Goal: Task Accomplishment & Management: Use online tool/utility

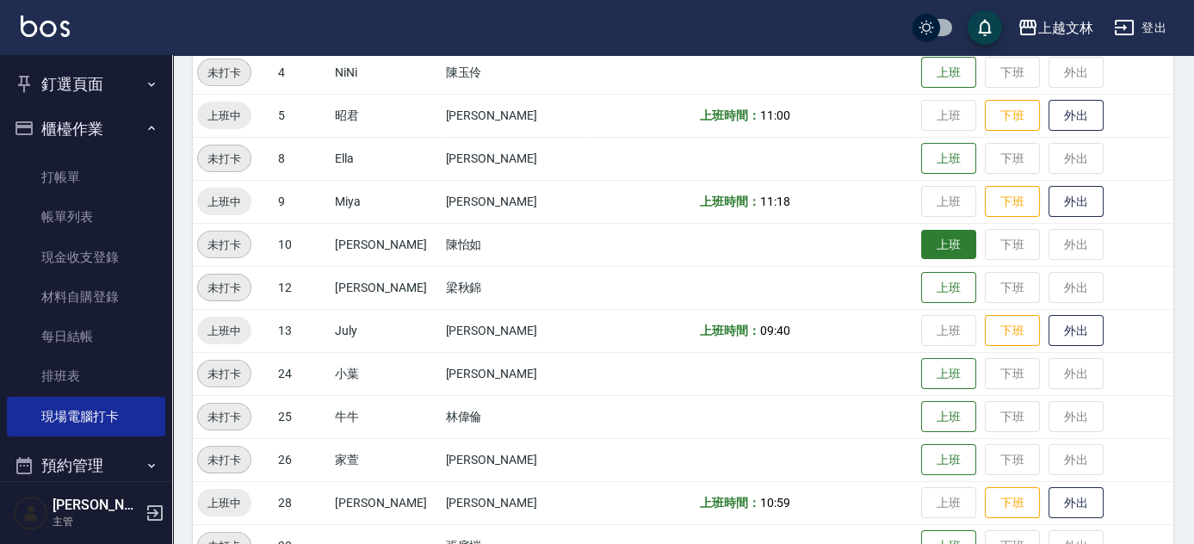
scroll to position [356, 0]
click at [923, 244] on button "上班" at bounding box center [948, 245] width 55 height 30
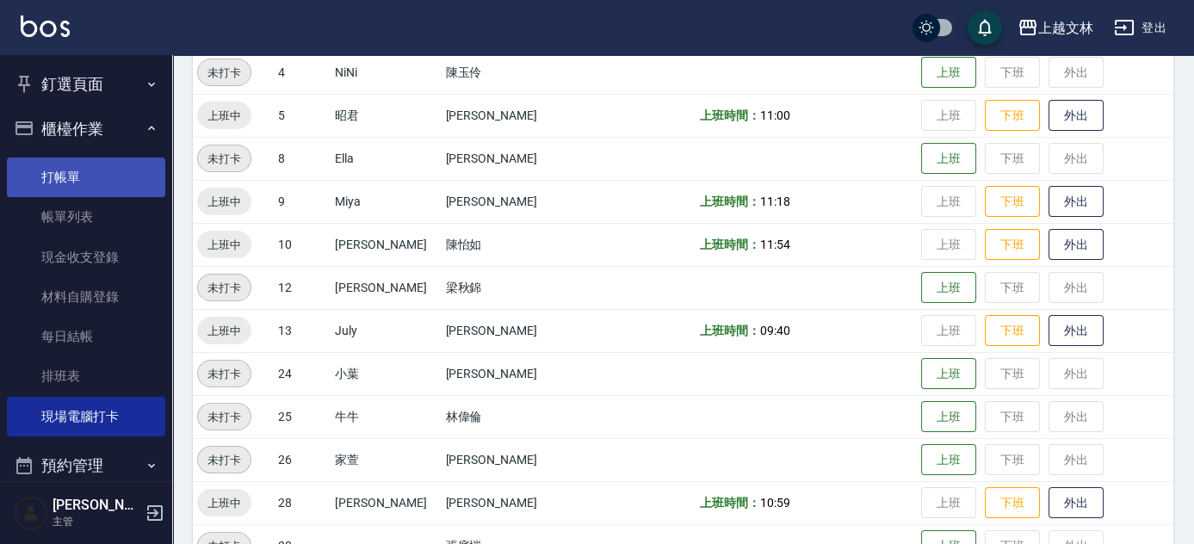
click at [96, 164] on link "打帳單" at bounding box center [86, 178] width 158 height 40
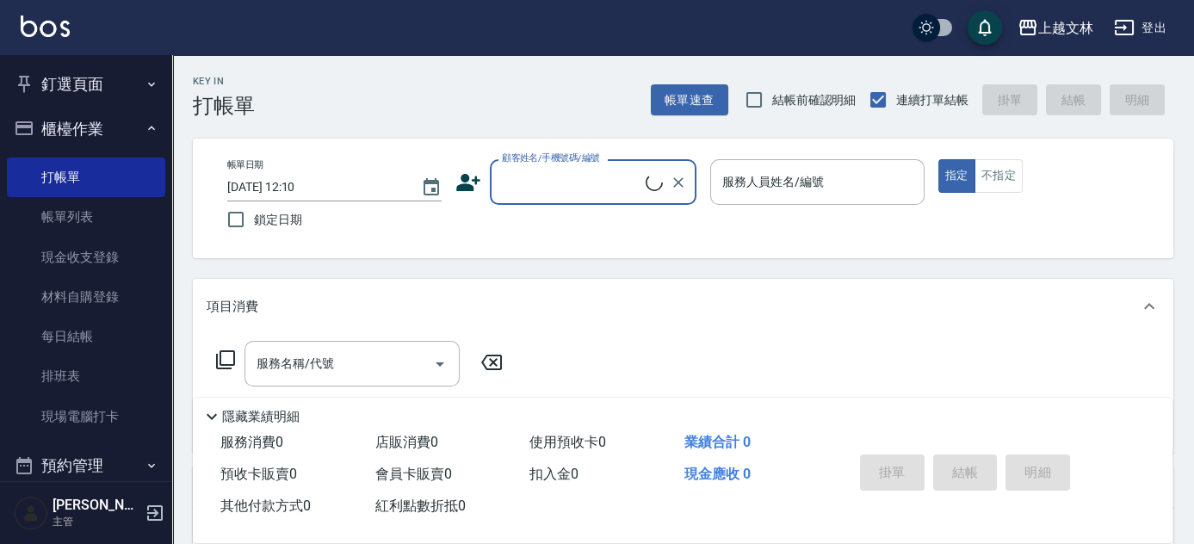
click at [592, 201] on div "顧客姓名/手機號碼/編號" at bounding box center [593, 182] width 207 height 46
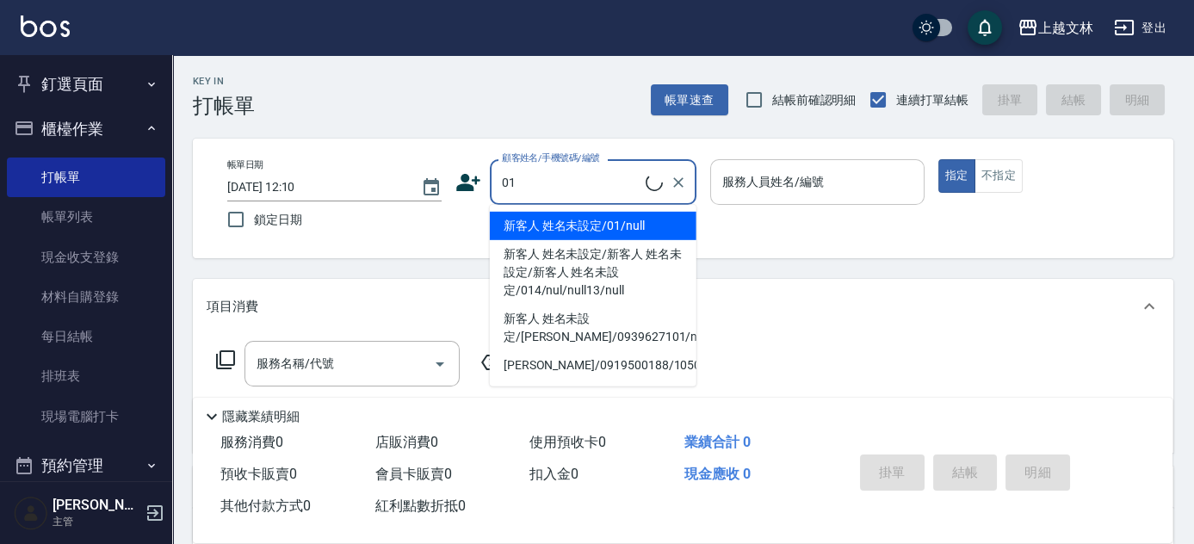
type input "新客人 姓名未設定/01/null"
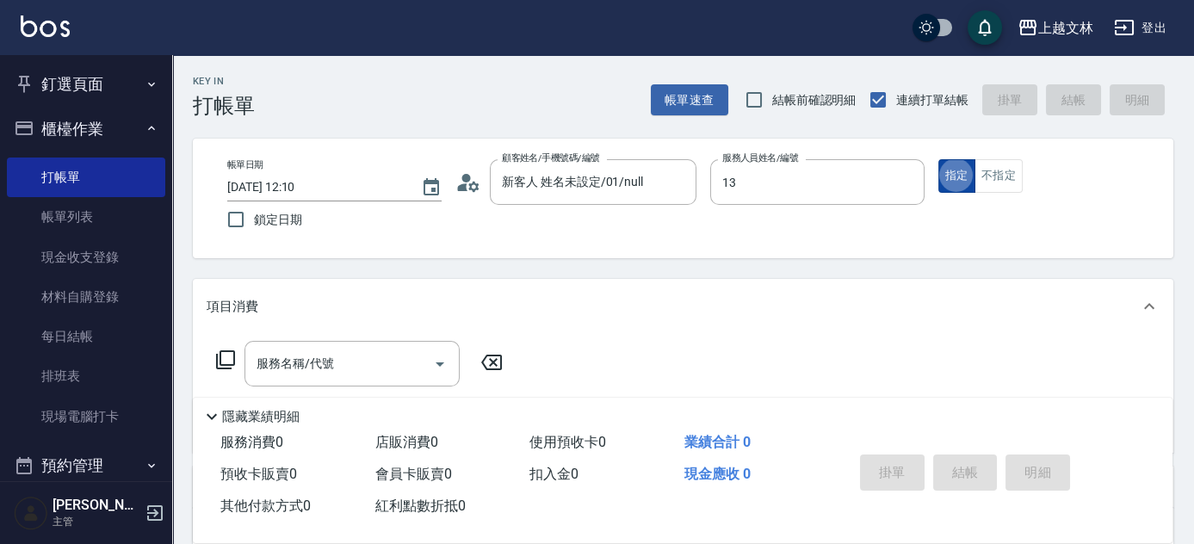
type input "July-13"
type button "true"
click at [991, 170] on button "不指定" at bounding box center [998, 176] width 48 height 34
click at [331, 357] on div "服務名稱/代號 服務名稱/代號" at bounding box center [351, 364] width 215 height 46
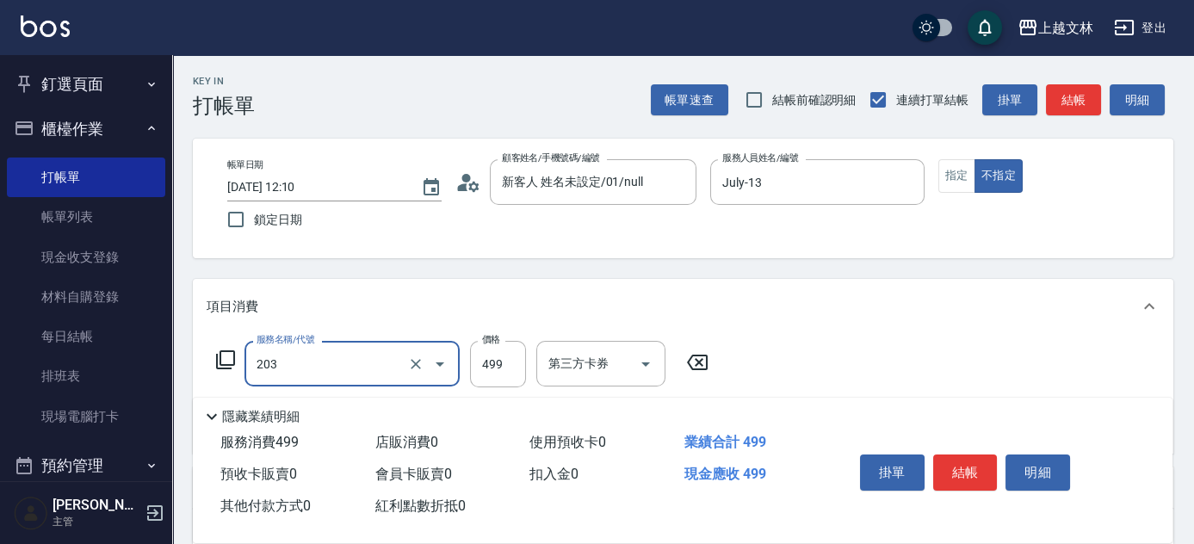
type input "B級洗+剪(203)"
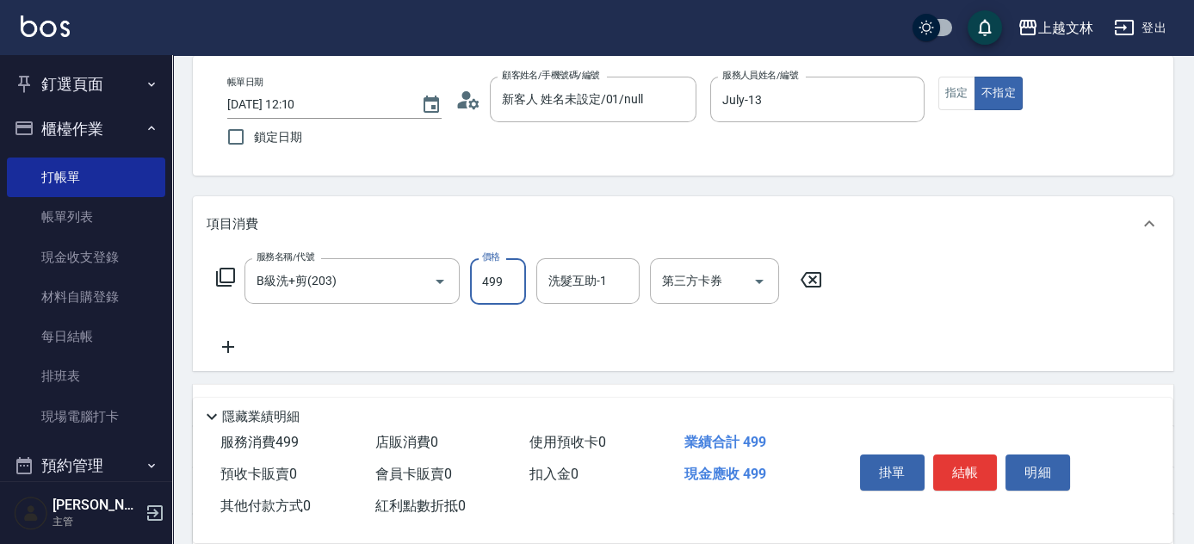
scroll to position [84, 0]
click at [568, 284] on input "洗髮互助-1" at bounding box center [588, 279] width 88 height 30
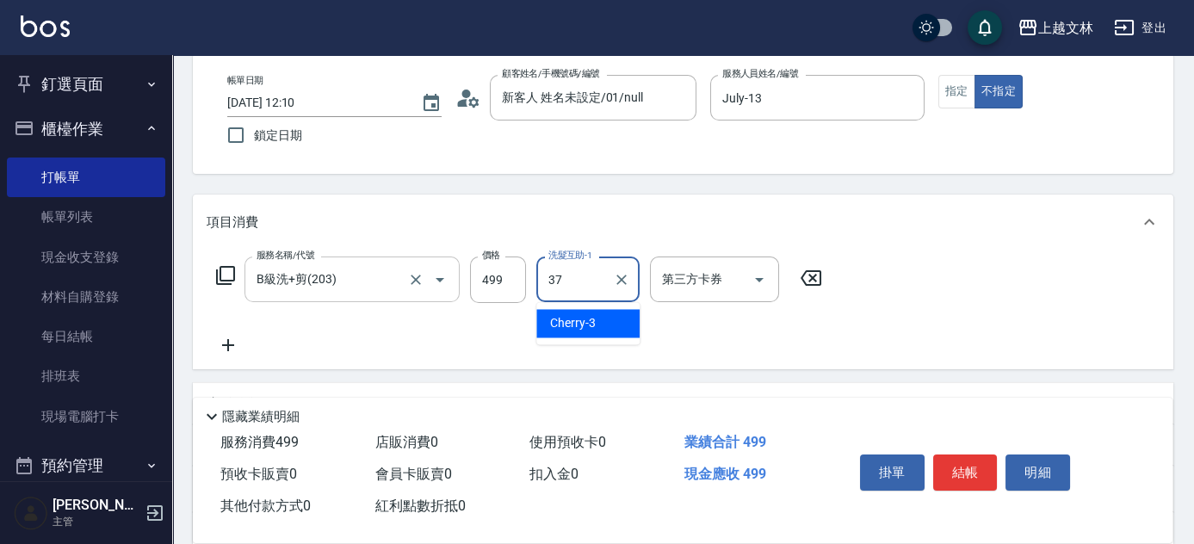
type input "小E-37"
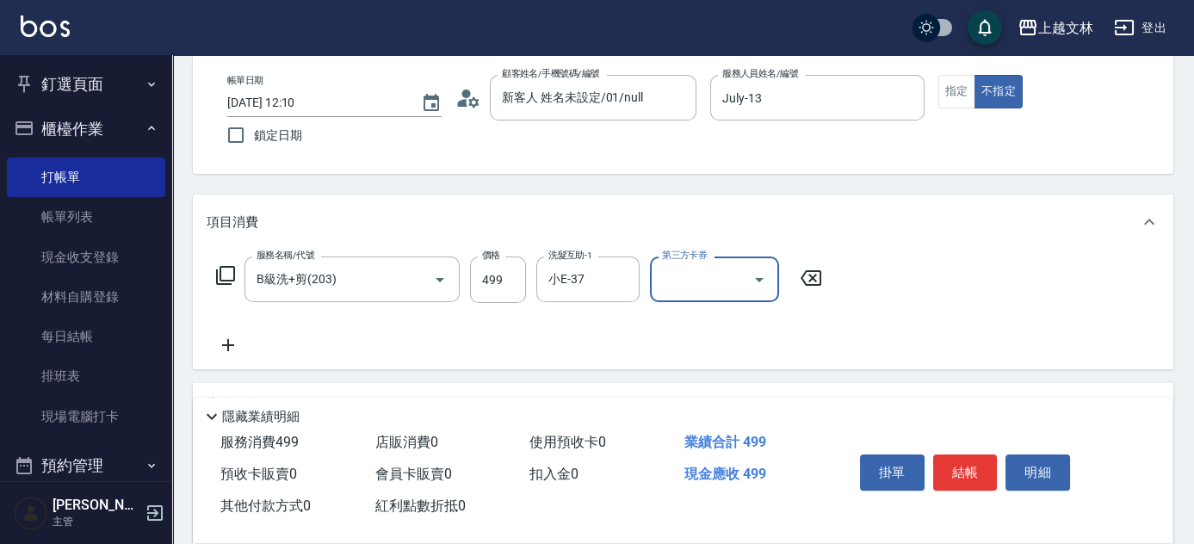
click at [224, 343] on icon at bounding box center [228, 345] width 43 height 21
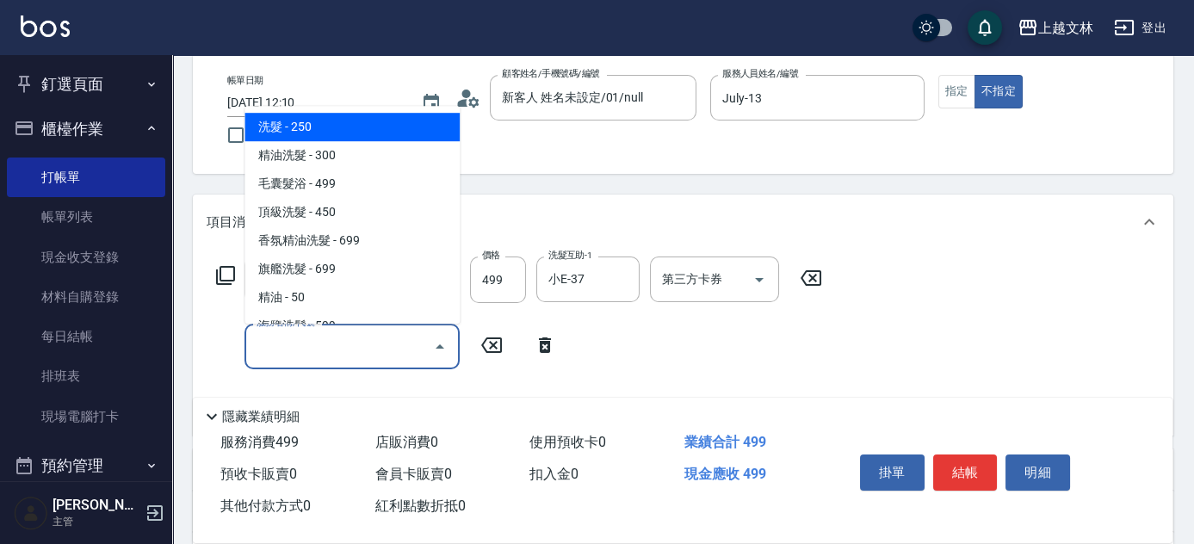
click at [270, 346] on input "服務名稱/代號" at bounding box center [339, 346] width 174 height 30
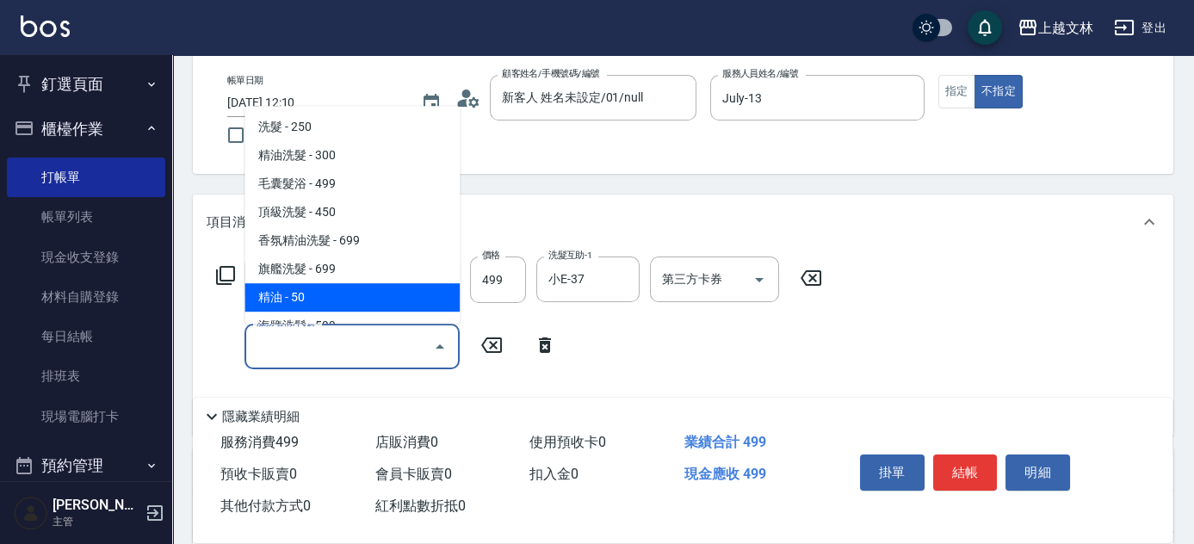
click at [260, 308] on span "精油 - 50" at bounding box center [351, 297] width 215 height 28
type input "精油(107)"
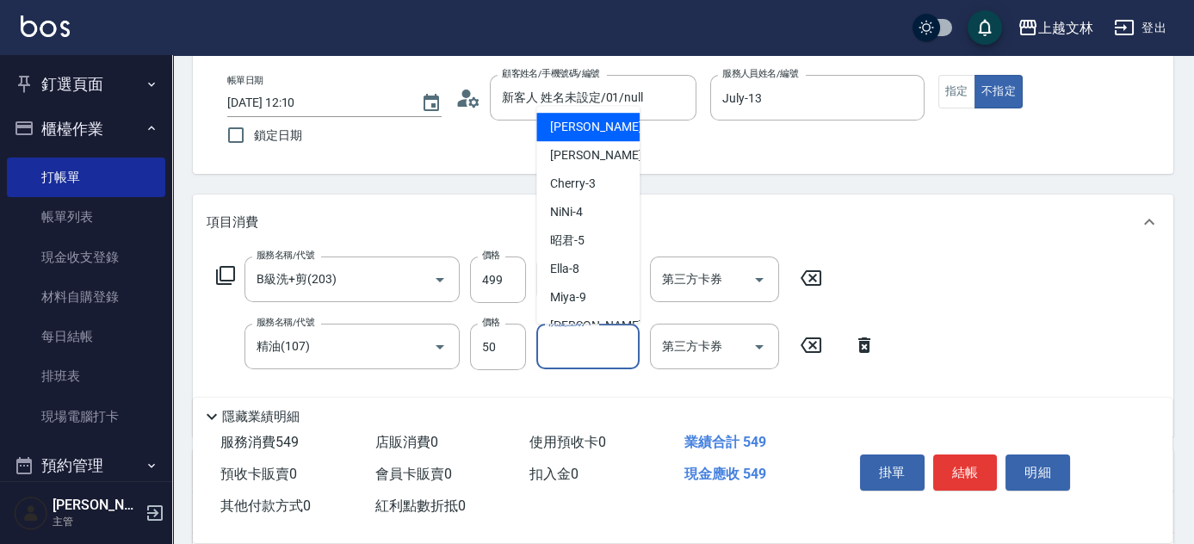
click at [584, 355] on input "洗髮互助-1" at bounding box center [588, 346] width 88 height 30
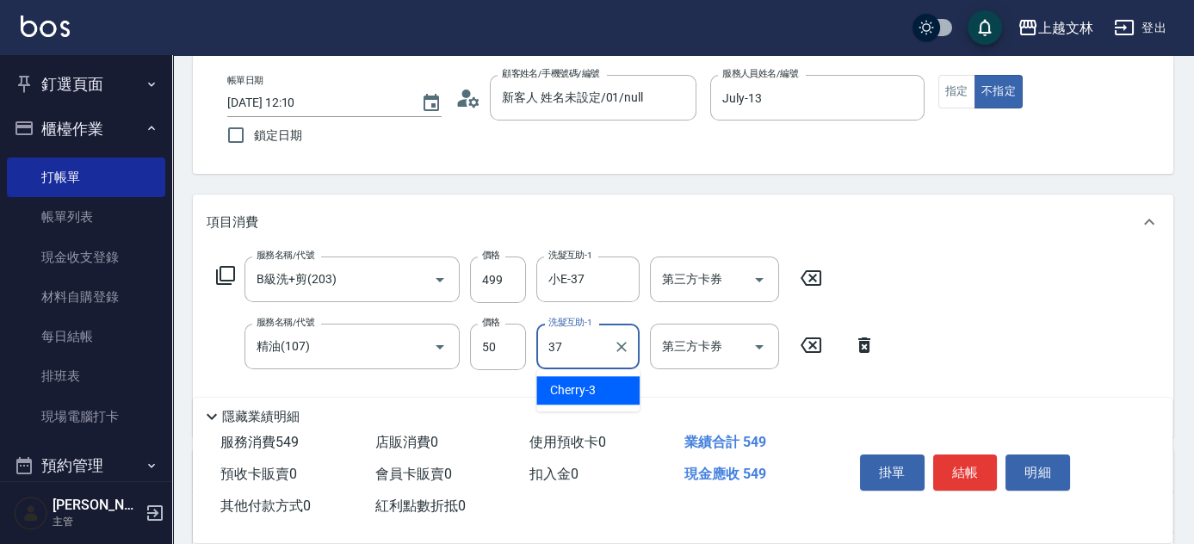
type input "小E-37"
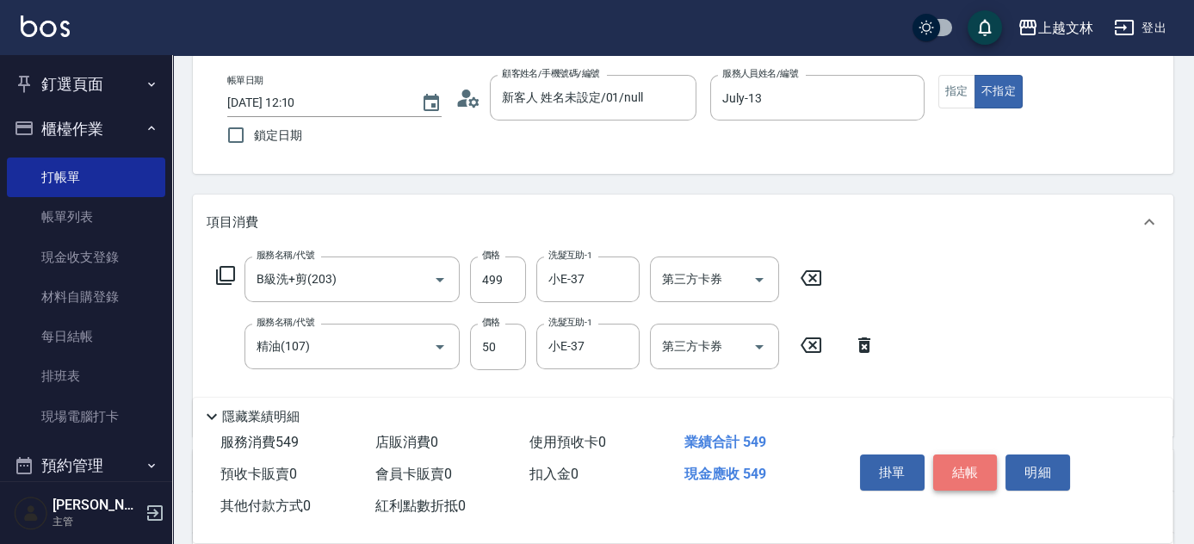
click at [961, 454] on button "結帳" at bounding box center [965, 472] width 65 height 36
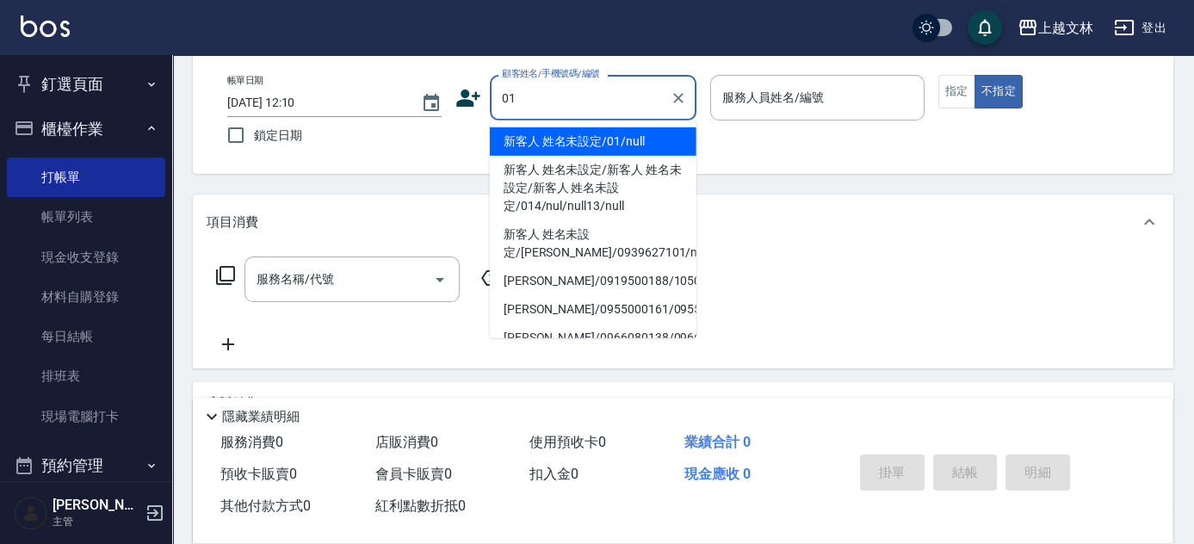
type input "新客人 姓名未設定/01/null"
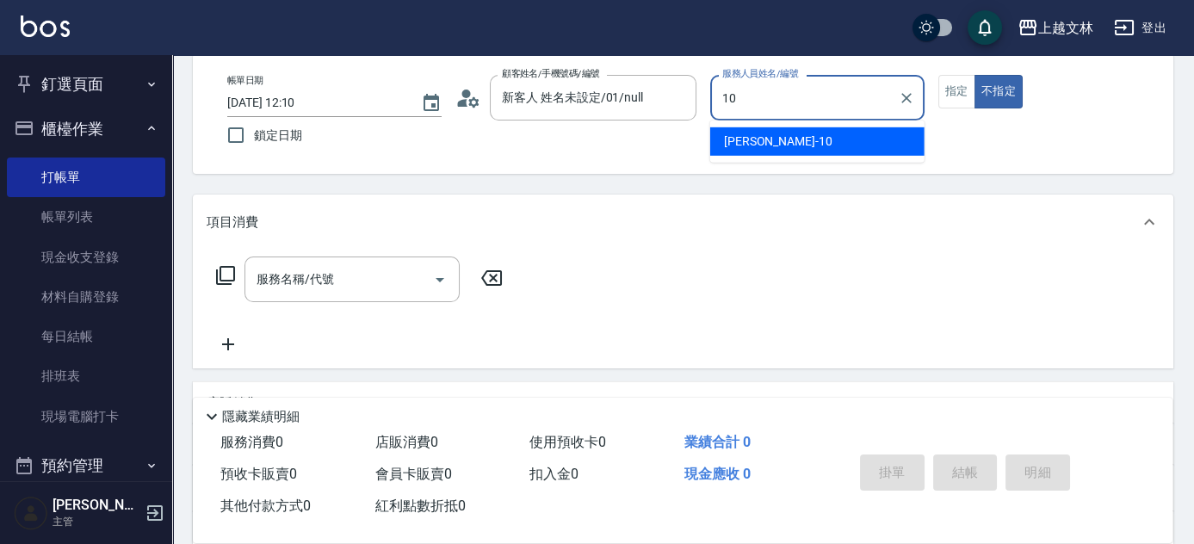
type input "[PERSON_NAME]-10"
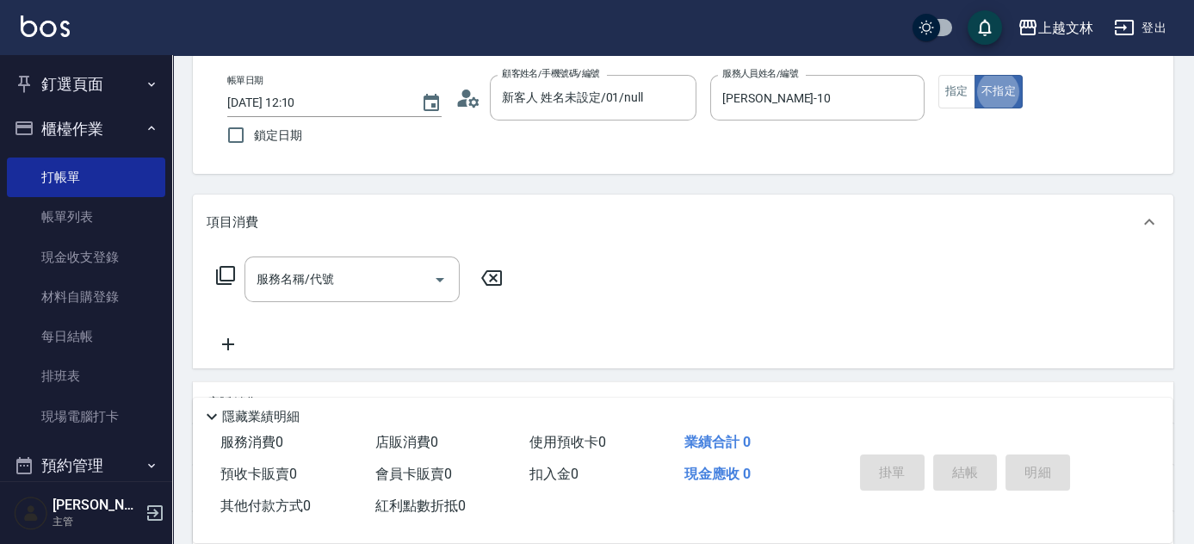
type button "false"
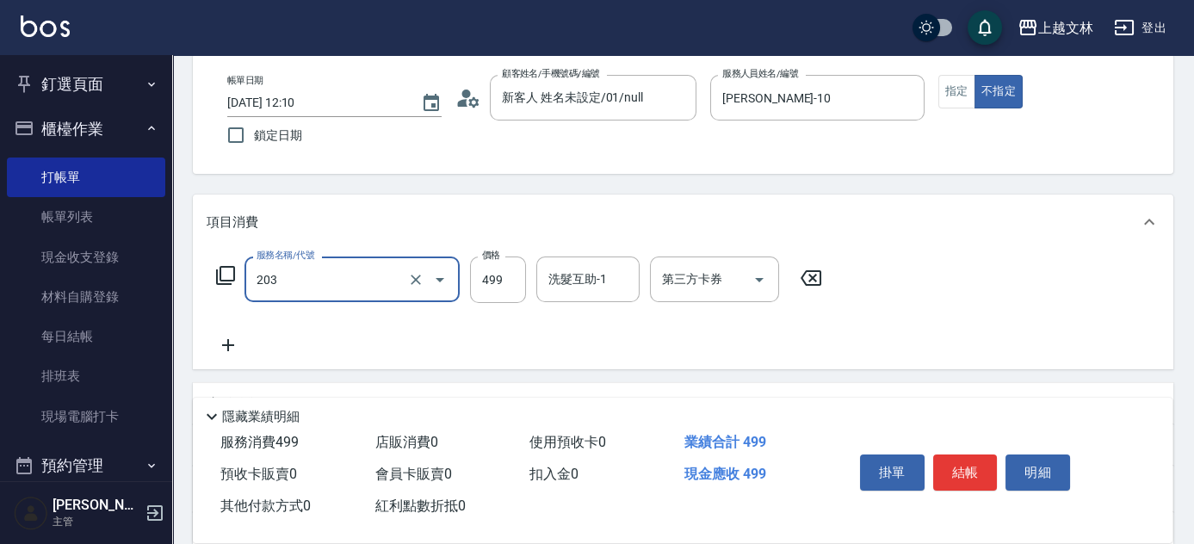
type input "B級洗+剪(203)"
type input "500"
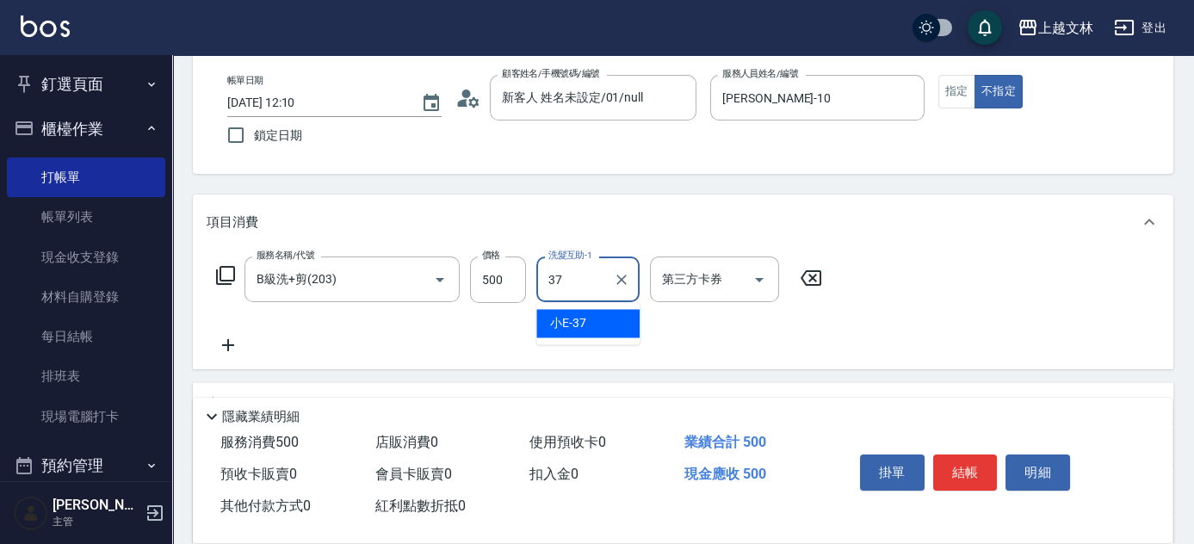
type input "小E-37"
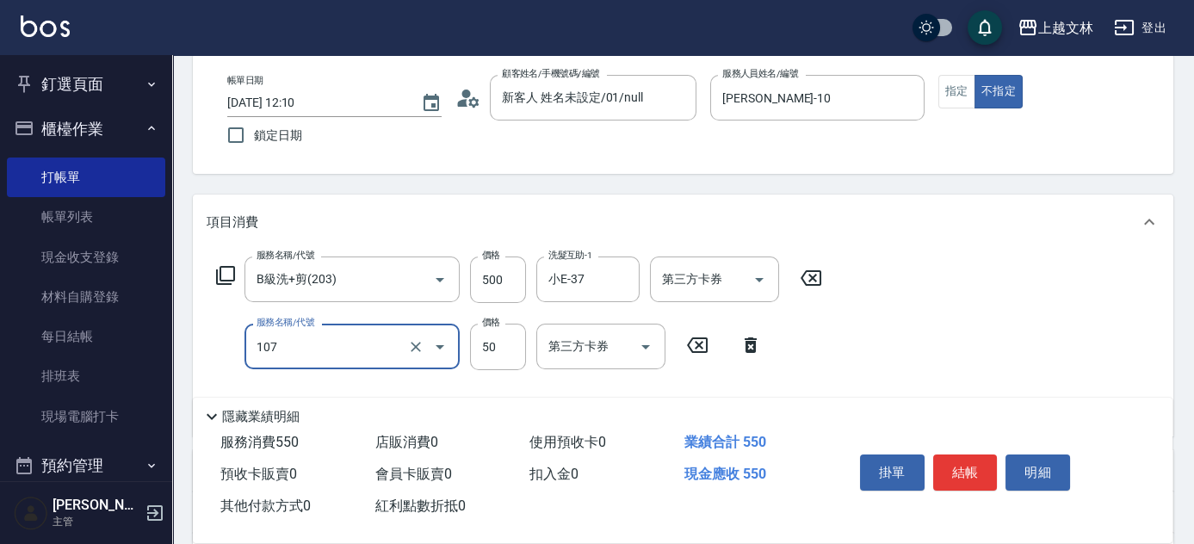
type input "精油(107)"
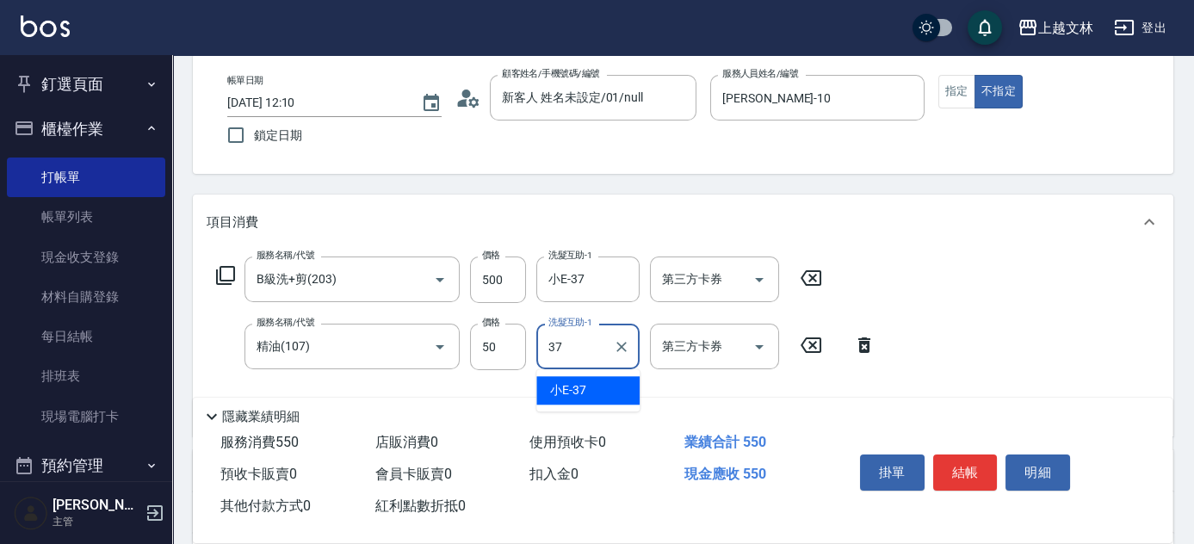
type input "小E-37"
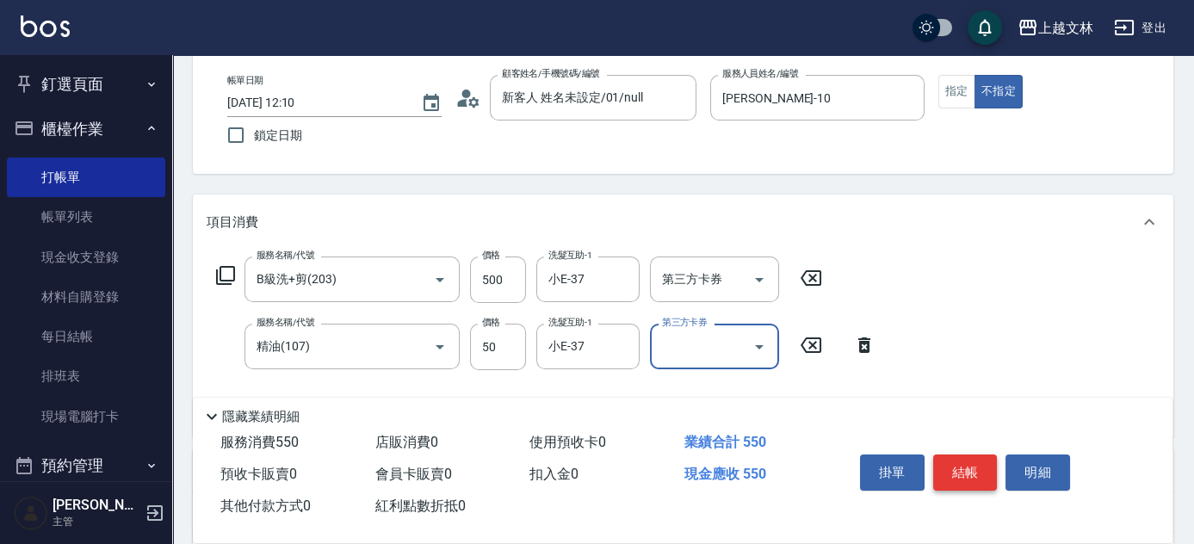
click at [949, 459] on button "結帳" at bounding box center [965, 472] width 65 height 36
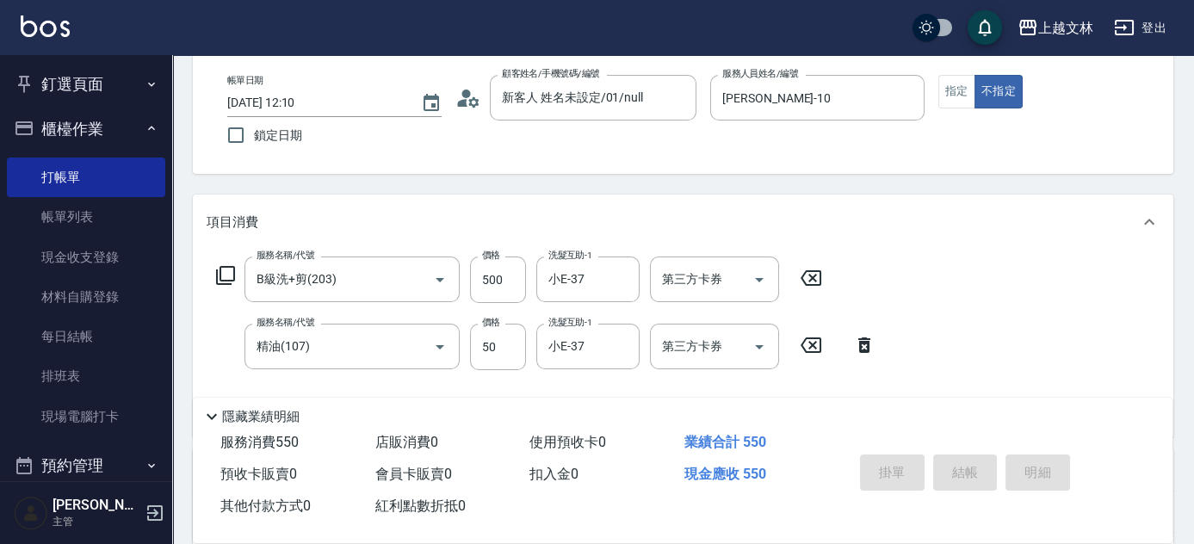
type input "[DATE] 12:35"
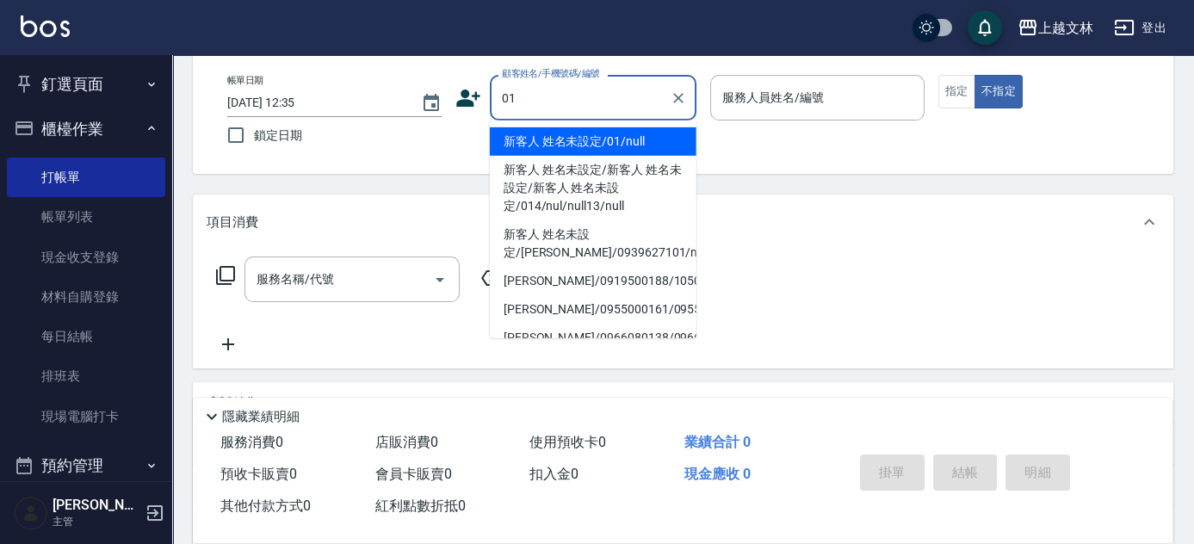
type input "新客人 姓名未設定/01/null"
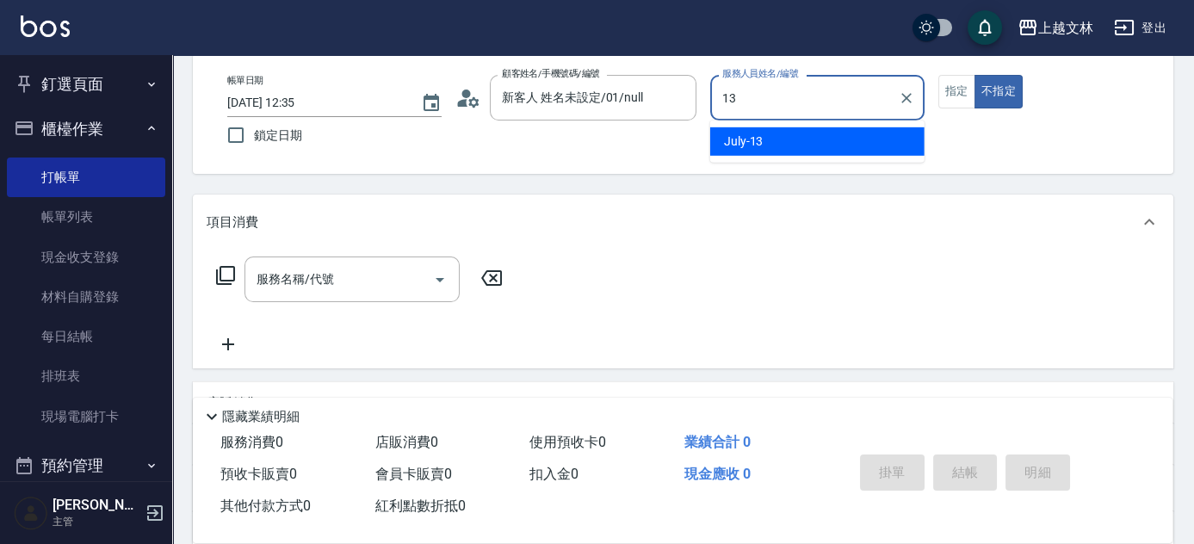
type input "July-13"
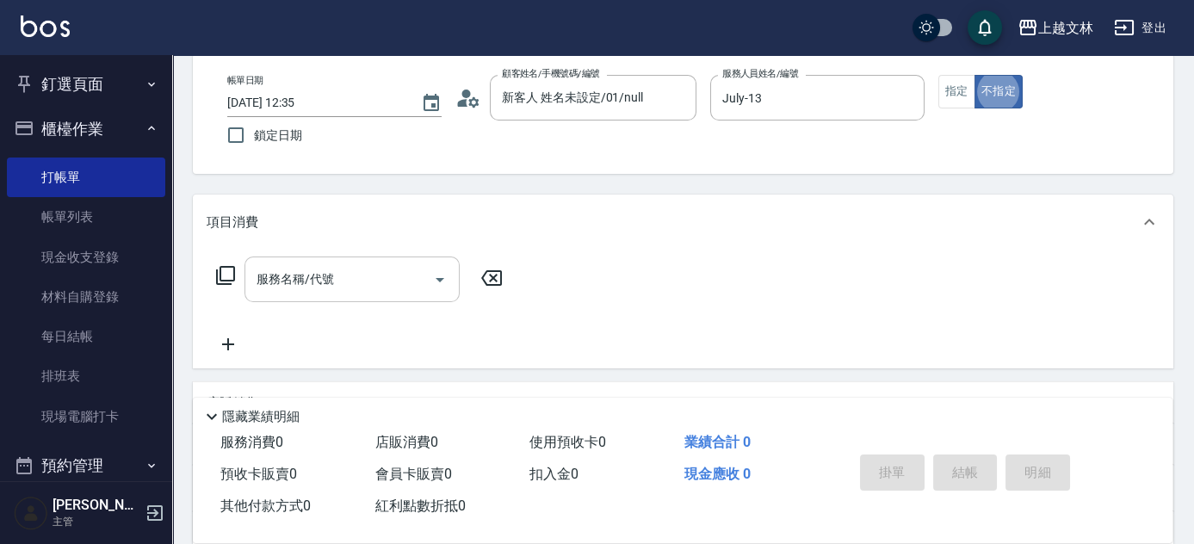
click at [321, 286] on input "服務名稱/代號" at bounding box center [339, 279] width 174 height 30
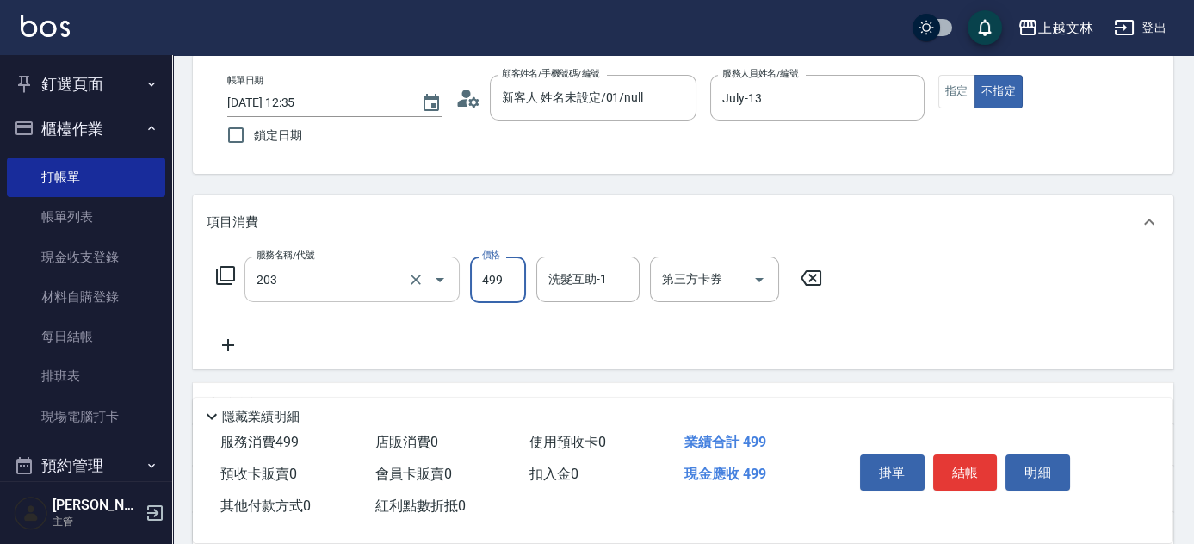
type input "B級洗+剪(203)"
click at [970, 474] on button "結帳" at bounding box center [965, 472] width 65 height 36
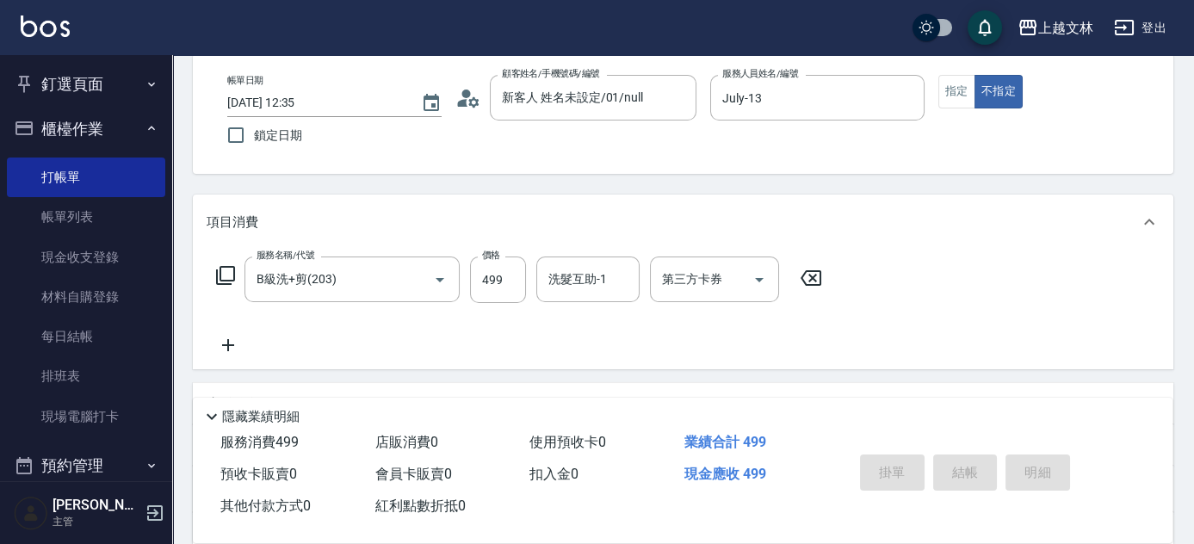
type input "[DATE] 12:39"
